Goal: Find specific page/section: Find specific page/section

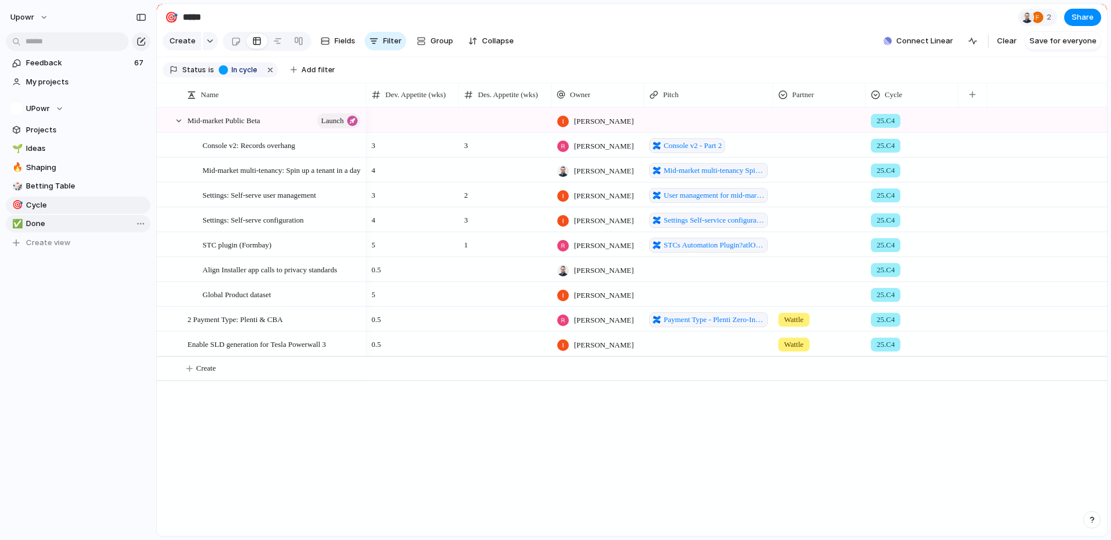
click at [58, 220] on span "Done" at bounding box center [86, 224] width 120 height 12
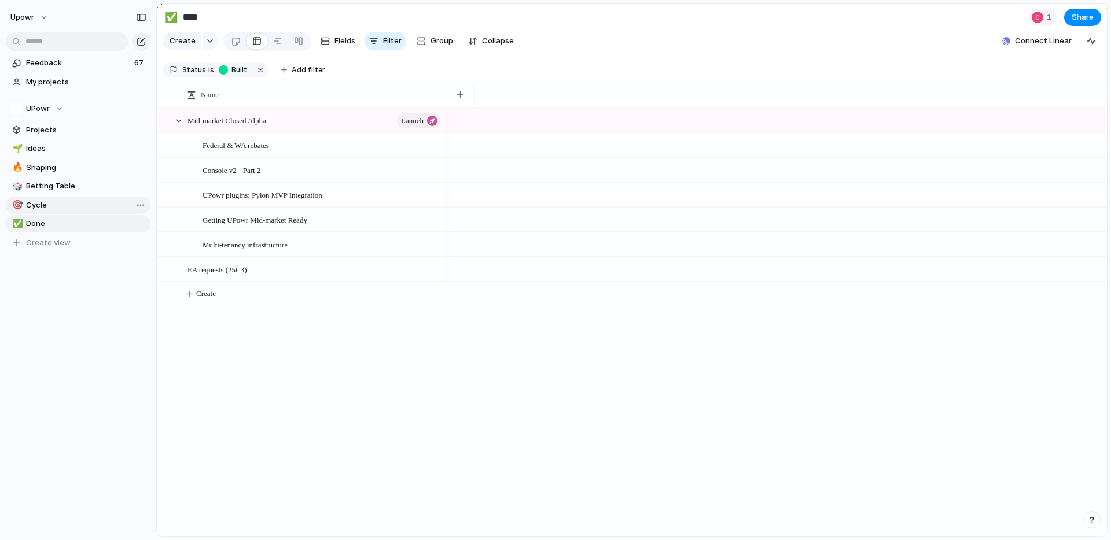
click at [49, 203] on span "Cycle" at bounding box center [86, 206] width 120 height 12
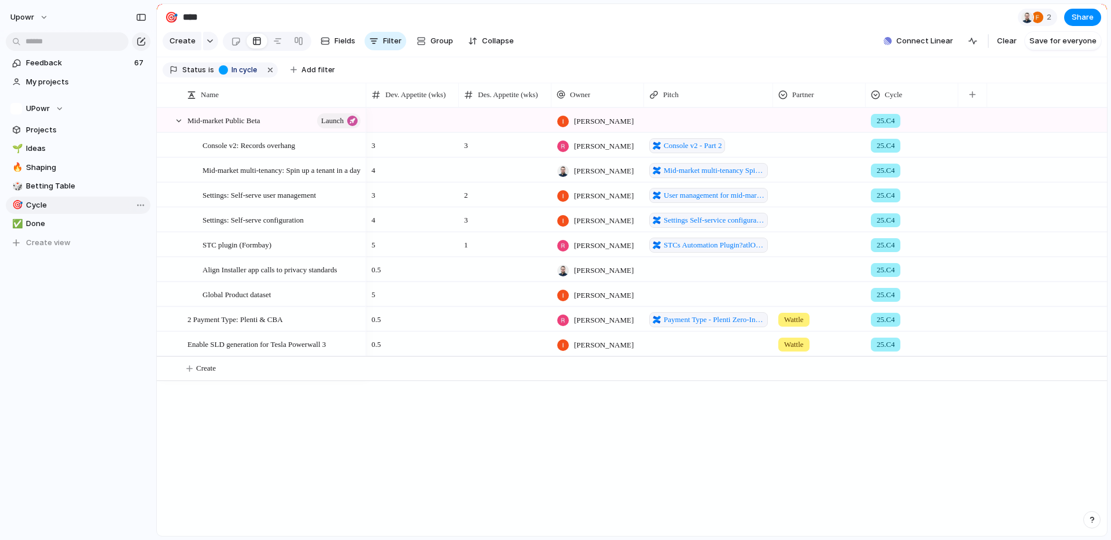
type input "*****"
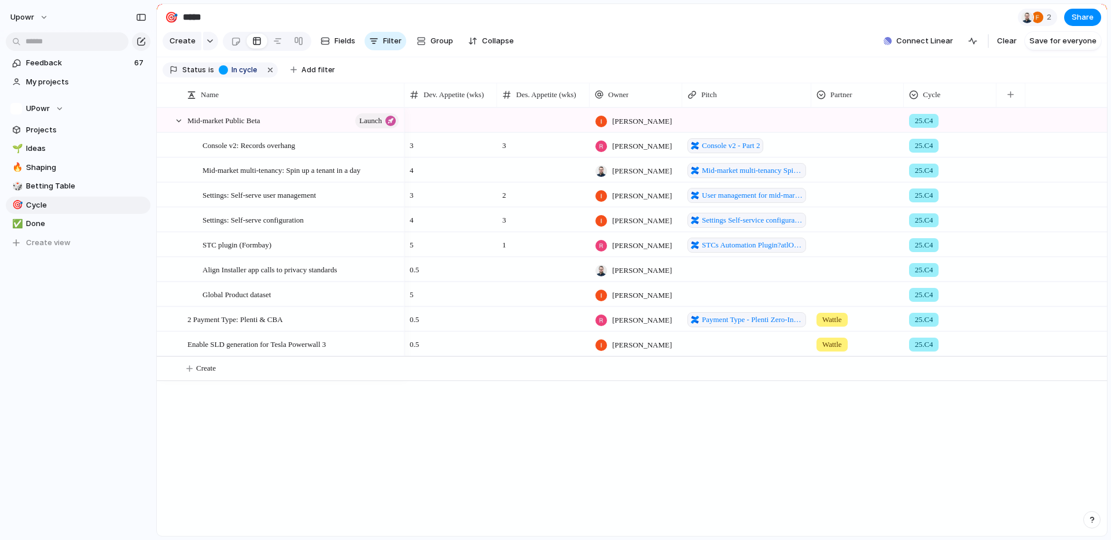
drag, startPoint x: 364, startPoint y: 102, endPoint x: 402, endPoint y: 116, distance: 40.6
click at [402, 116] on div "Name Dev. Appetite (wks) Des. Appetite (wks) Owner [GEOGRAPHIC_DATA] Partner Cy…" at bounding box center [632, 310] width 950 height 454
click at [139, 16] on div "button" at bounding box center [141, 17] width 10 height 8
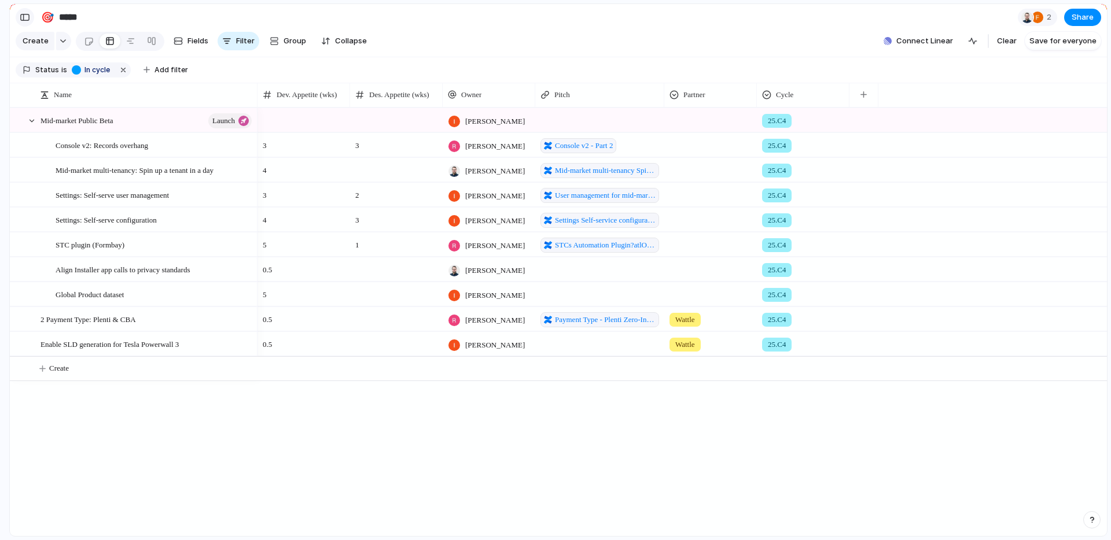
click at [25, 19] on div "button" at bounding box center [25, 17] width 10 height 8
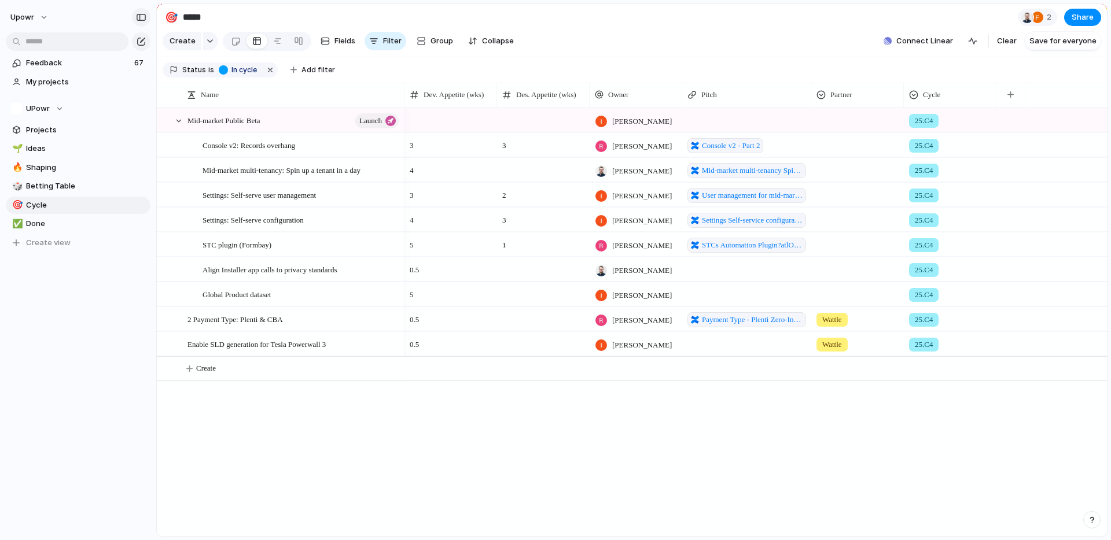
click at [137, 17] on div "button" at bounding box center [141, 17] width 10 height 8
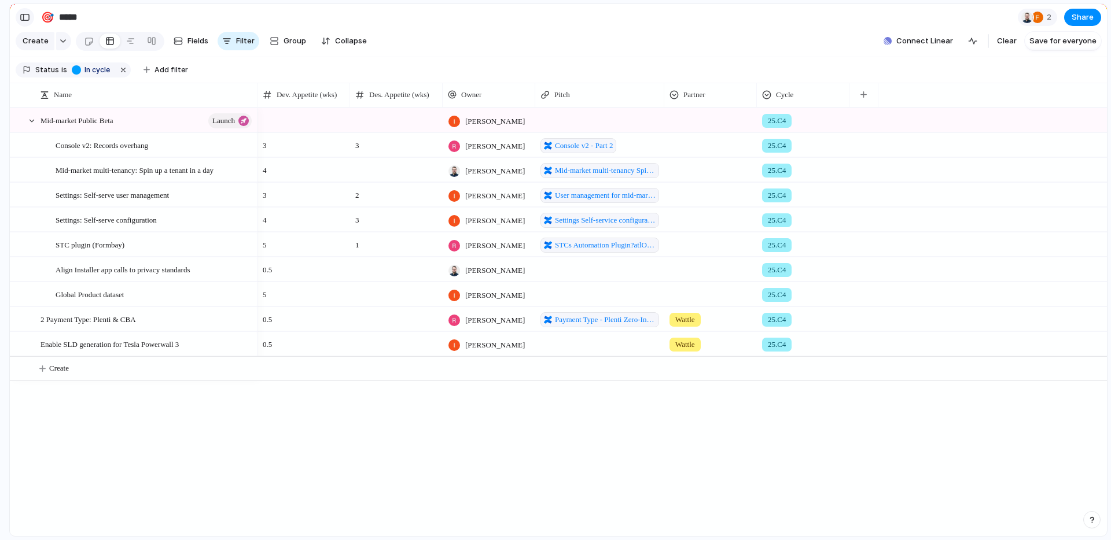
click at [31, 16] on button "button" at bounding box center [25, 17] width 19 height 19
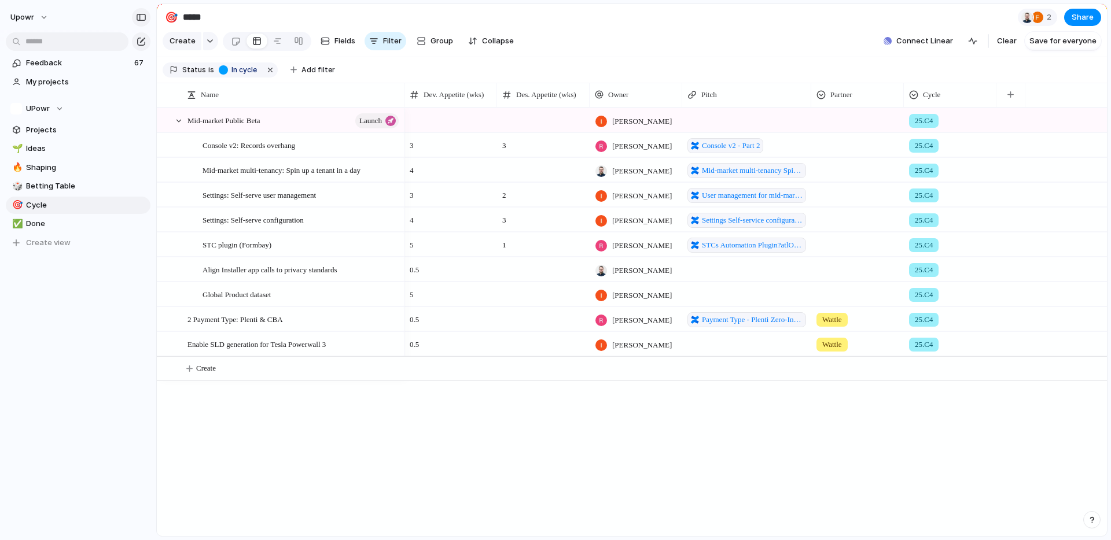
click at [142, 19] on div "button" at bounding box center [141, 17] width 10 height 8
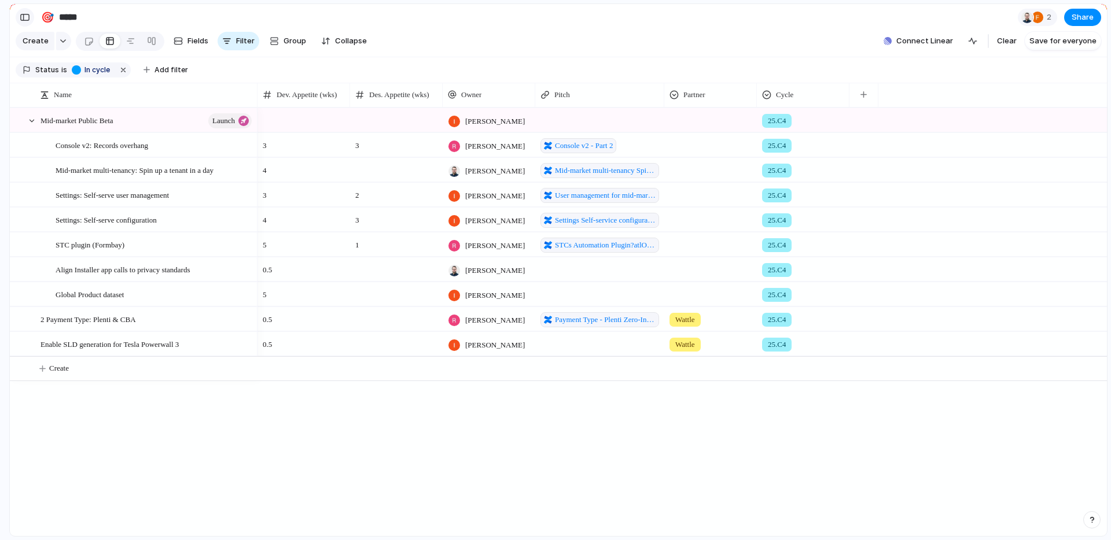
click at [30, 18] on button "button" at bounding box center [25, 17] width 19 height 19
